Goal: Information Seeking & Learning: Learn about a topic

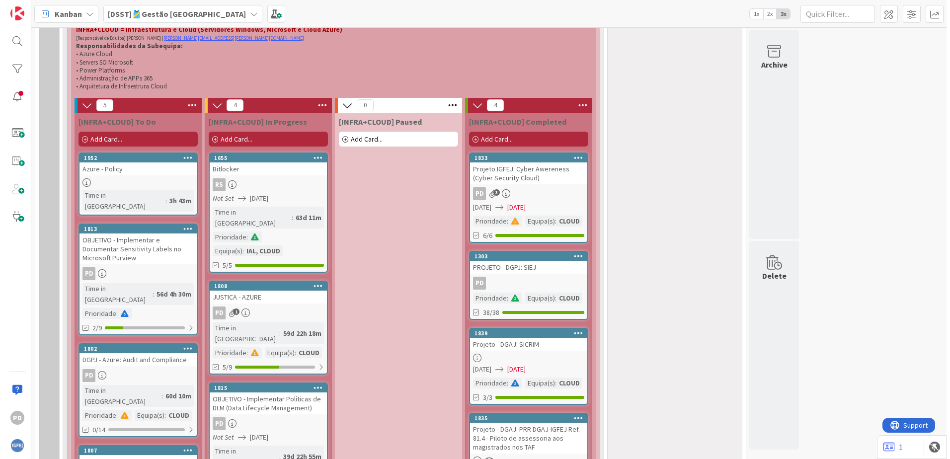
scroll to position [497, 0]
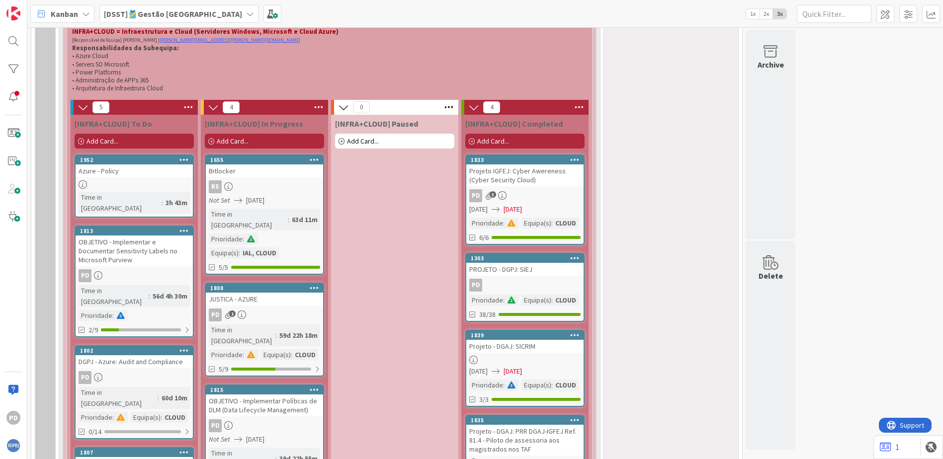
click at [161, 177] on div "Azure - Policy" at bounding box center [134, 171] width 117 height 13
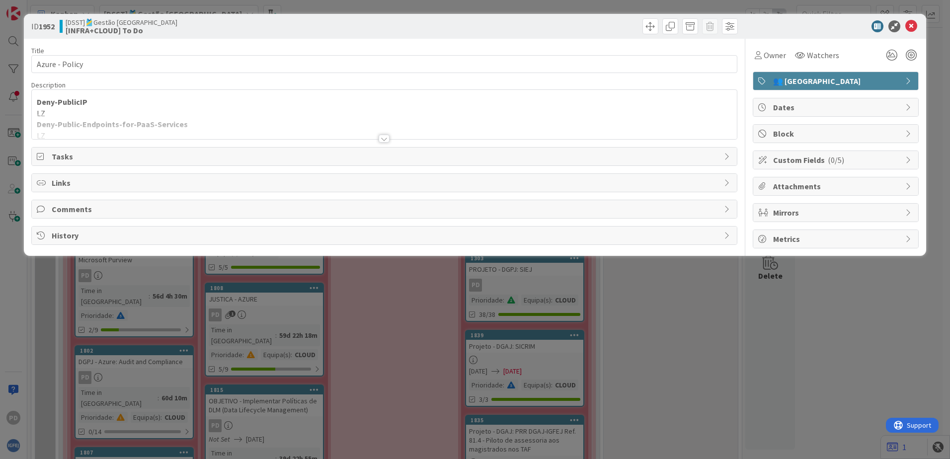
click at [149, 126] on div at bounding box center [384, 126] width 705 height 25
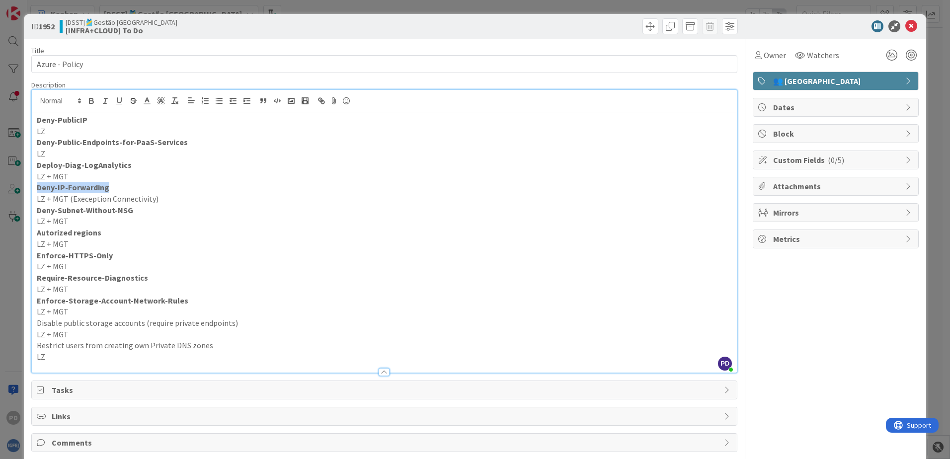
drag, startPoint x: 116, startPoint y: 184, endPoint x: 38, endPoint y: 185, distance: 78.0
click at [38, 185] on p "Deny-IP-Forwarding" at bounding box center [384, 187] width 695 height 11
drag, startPoint x: 123, startPoint y: 210, endPoint x: 36, endPoint y: 211, distance: 87.0
click at [37, 211] on p "Deny-Subnet-Without-NSG" at bounding box center [384, 210] width 695 height 11
drag, startPoint x: 107, startPoint y: 235, endPoint x: 32, endPoint y: 234, distance: 75.1
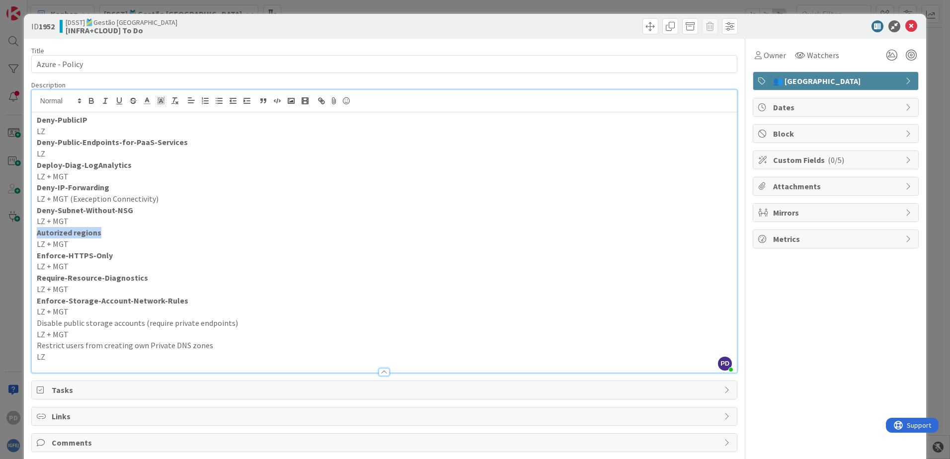
click at [32, 234] on div "Deny-PublicIP LZ Deny-Public-Endpoints-for-PaaS-Services LZ Deploy-Diag-LogAnal…" at bounding box center [384, 242] width 705 height 260
drag, startPoint x: 113, startPoint y: 257, endPoint x: 20, endPoint y: 258, distance: 92.5
click at [20, 258] on div "ID 1952 [DSST]🎽Gestão Equipas [INFRA+CLOUD] To Do Title 14 / 128 Azure - Policy…" at bounding box center [475, 229] width 950 height 459
drag, startPoint x: 157, startPoint y: 279, endPoint x: 32, endPoint y: 279, distance: 124.3
click at [32, 279] on div "Deny-PublicIP LZ Deny-Public-Endpoints-for-PaaS-Services LZ Deploy-Diag-LogAnal…" at bounding box center [384, 242] width 705 height 260
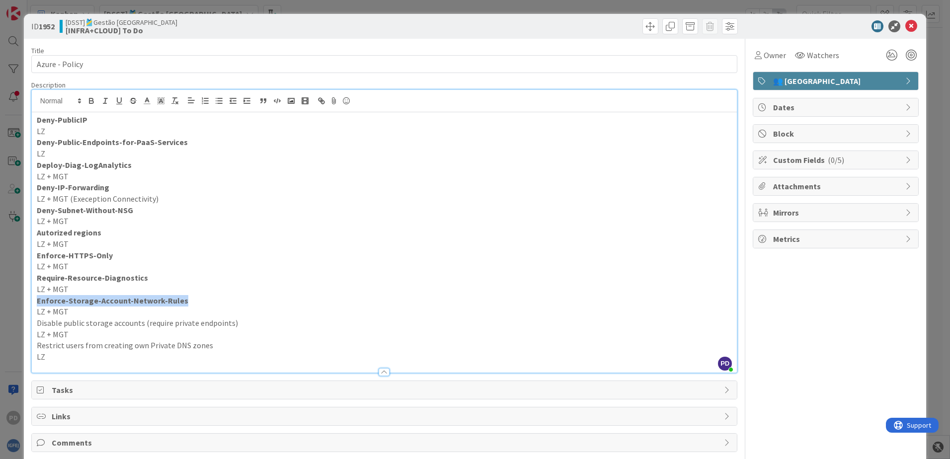
drag, startPoint x: 195, startPoint y: 303, endPoint x: 27, endPoint y: 298, distance: 167.6
click at [27, 298] on div "ID 1952 [DSST]🎽Gestão Equipas [INFRA+CLOUD] To Do Title 14 / 128 Azure - Policy…" at bounding box center [475, 250] width 903 height 472
click at [907, 30] on icon at bounding box center [912, 26] width 12 height 12
